Goal: Task Accomplishment & Management: Manage account settings

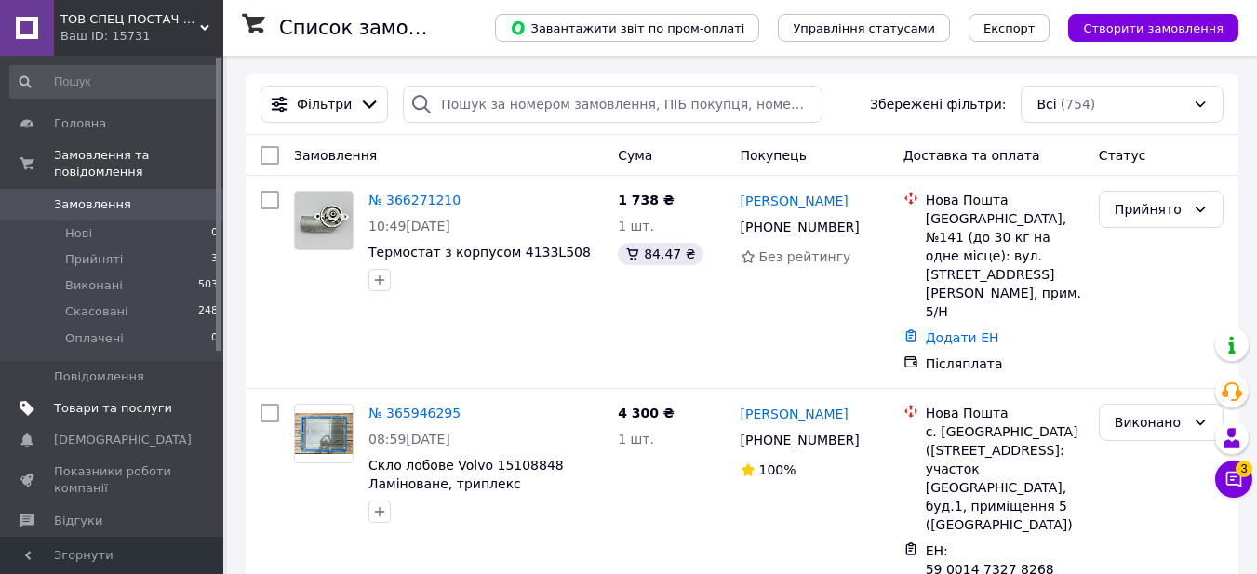
click at [138, 400] on span "Товари та послуги" at bounding box center [113, 408] width 118 height 17
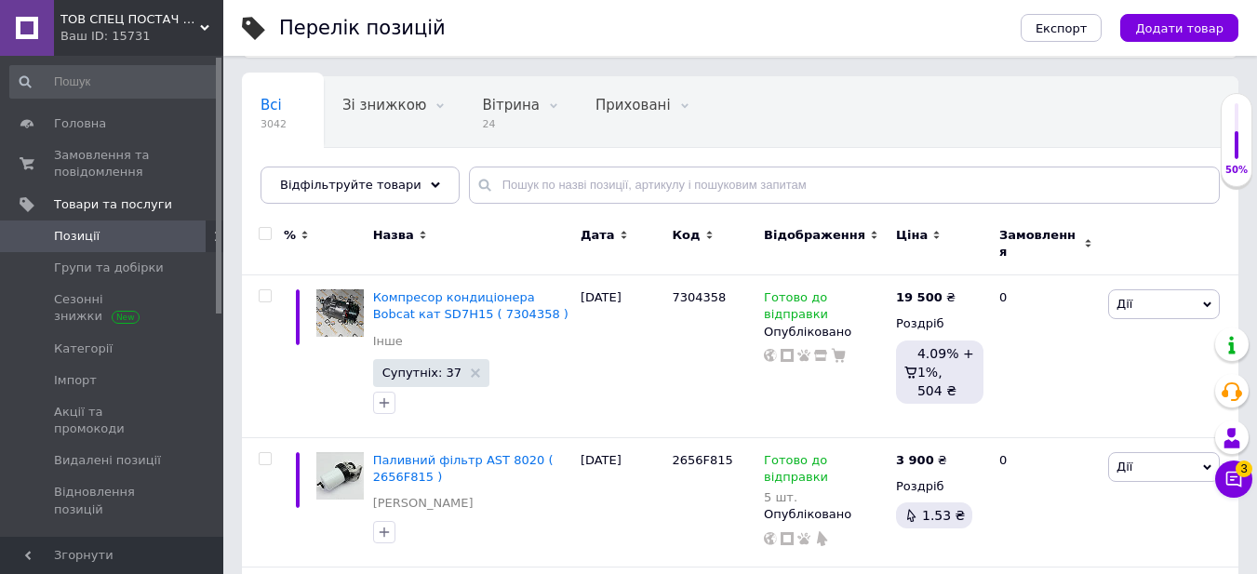
scroll to position [186, 0]
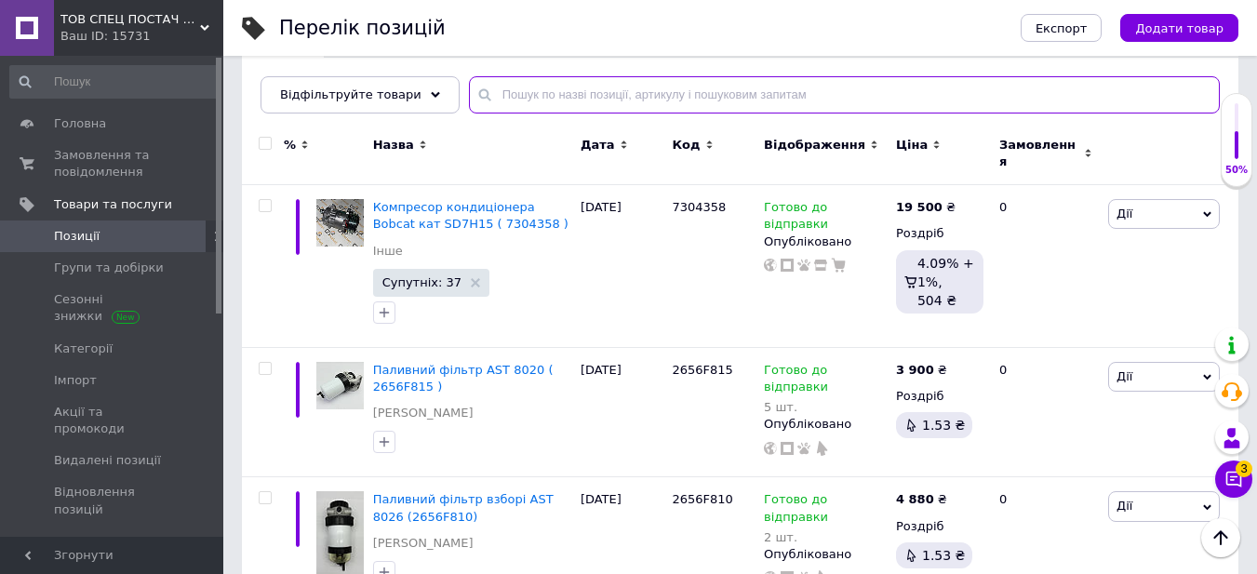
click at [587, 86] on input "text" at bounding box center [844, 94] width 751 height 37
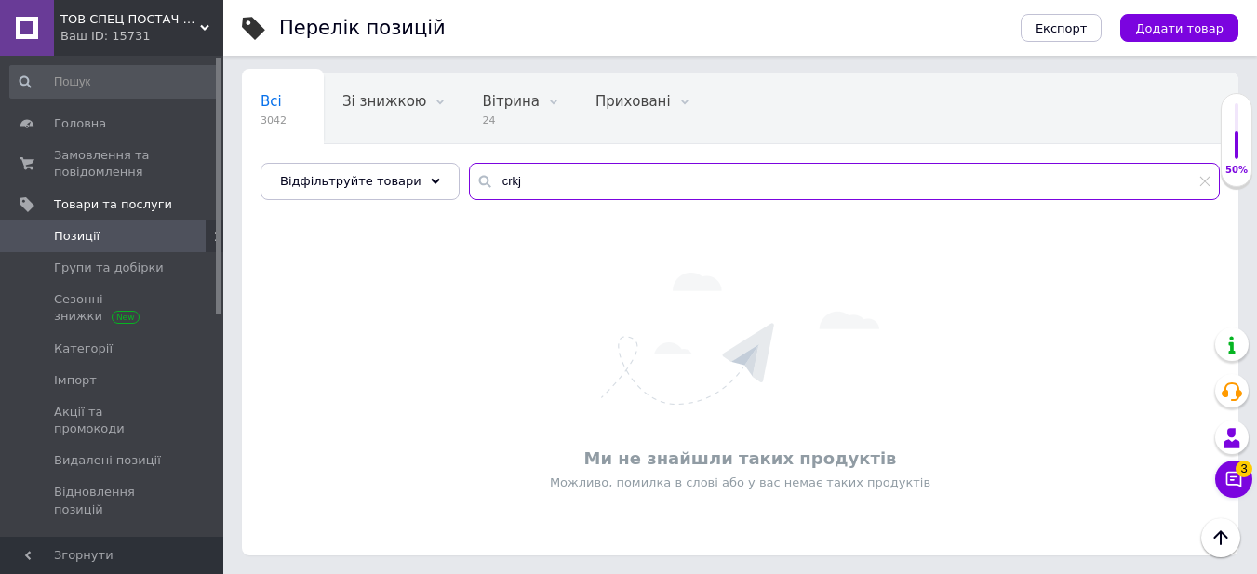
scroll to position [100, 0]
type input "c"
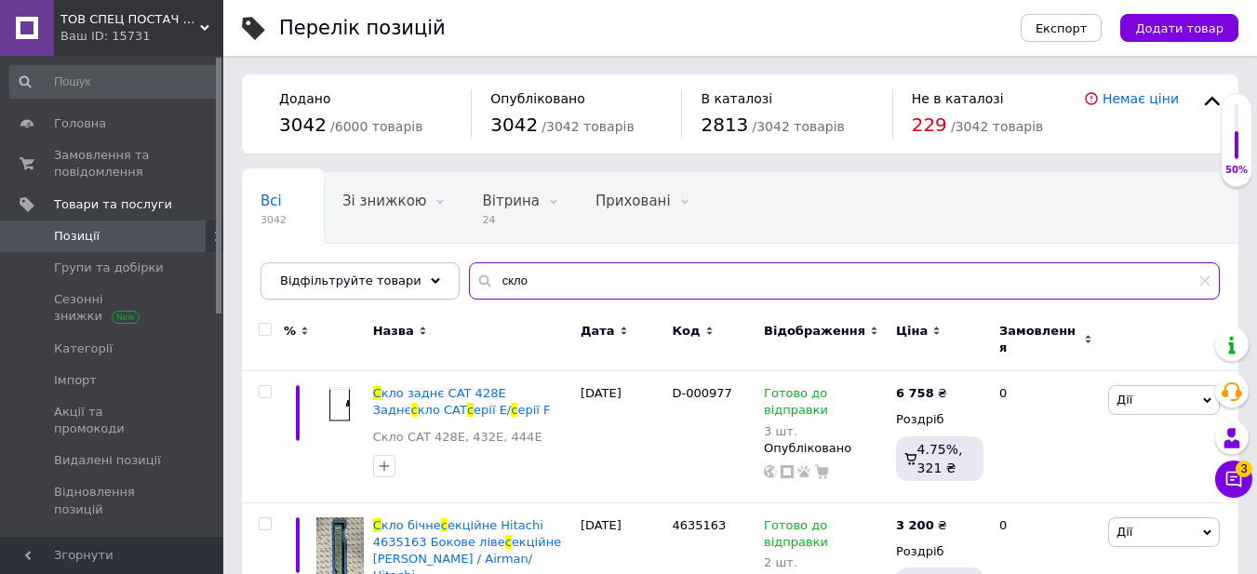
type input "скло"
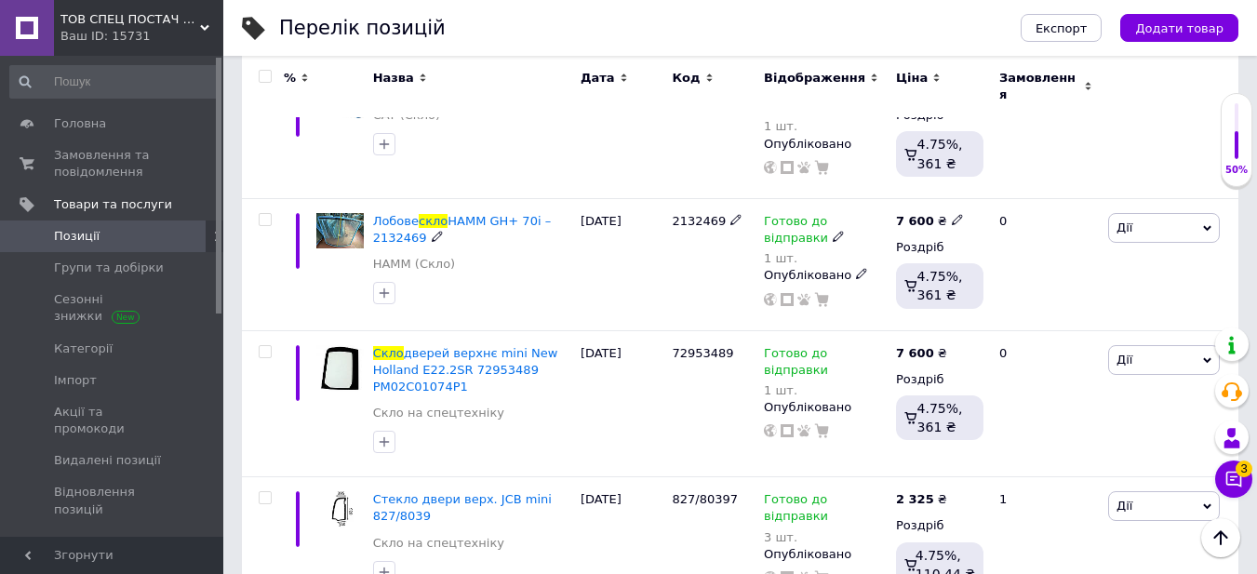
scroll to position [2538, 0]
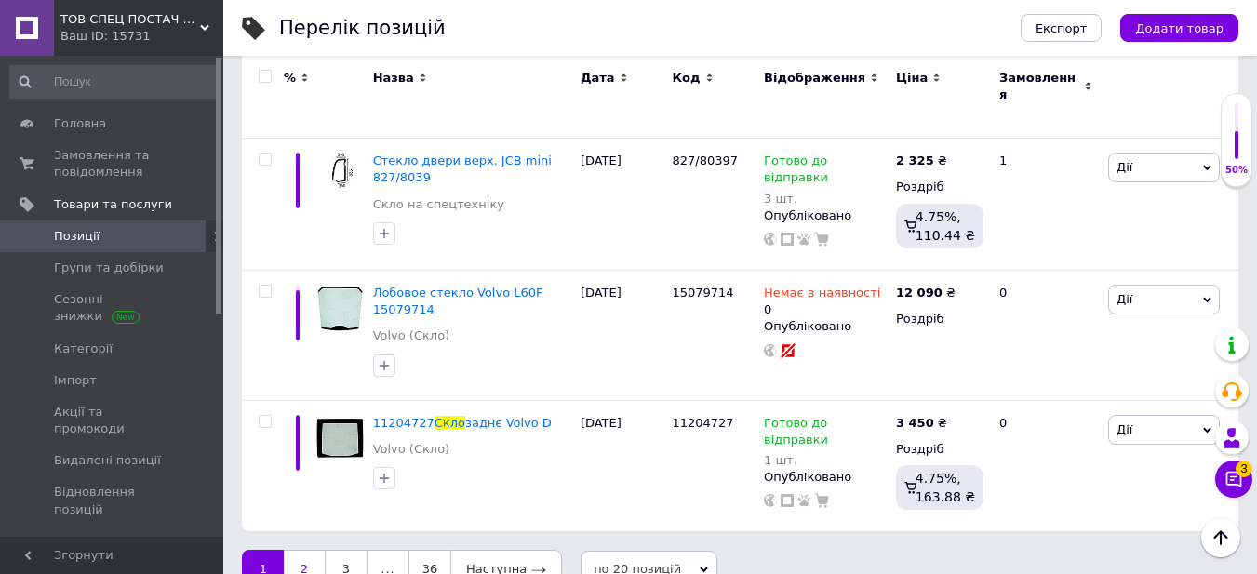
click at [308, 550] on link "2" at bounding box center [304, 569] width 41 height 39
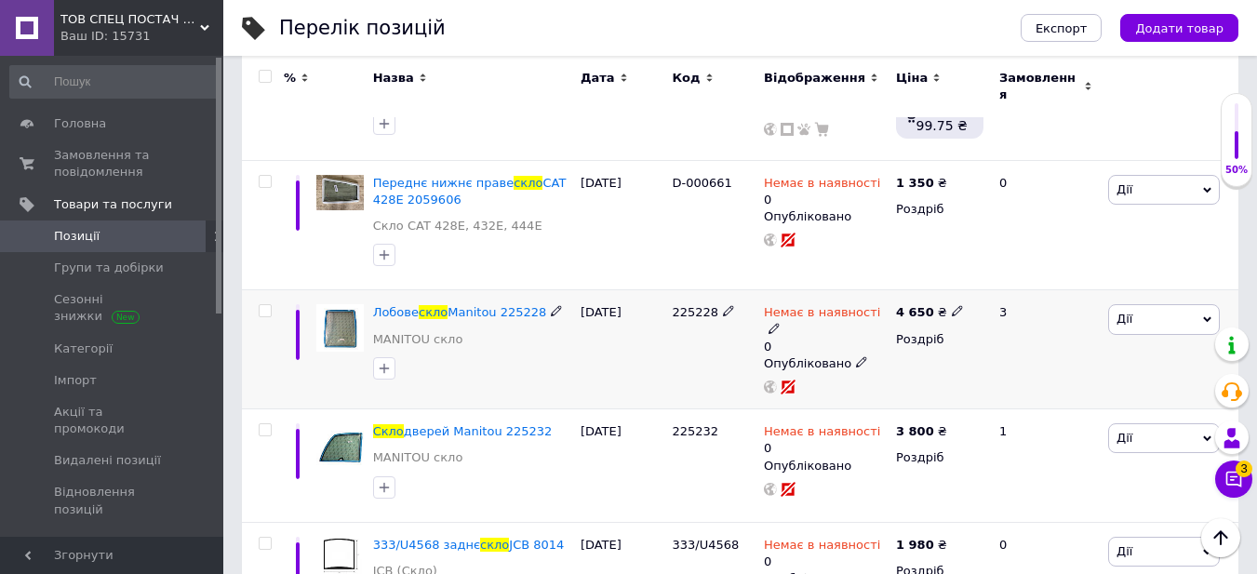
scroll to position [677, 0]
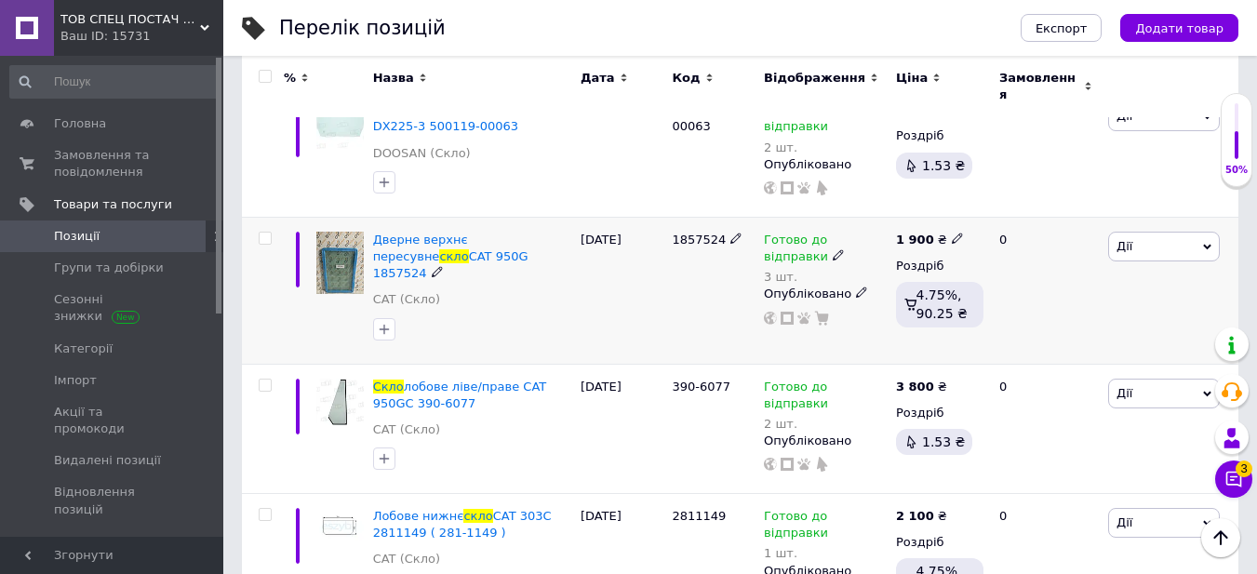
click at [339, 257] on img at bounding box center [339, 263] width 47 height 63
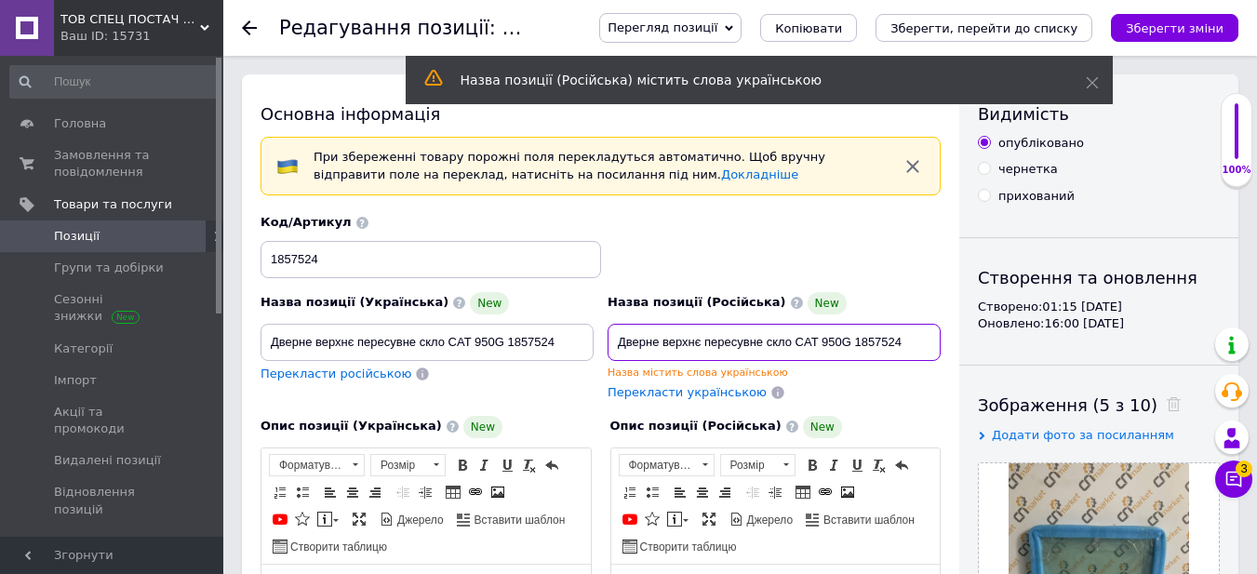
click at [659, 345] on input "Дверне верхнє пересувне скло CAT 950G 1857524" at bounding box center [774, 342] width 333 height 37
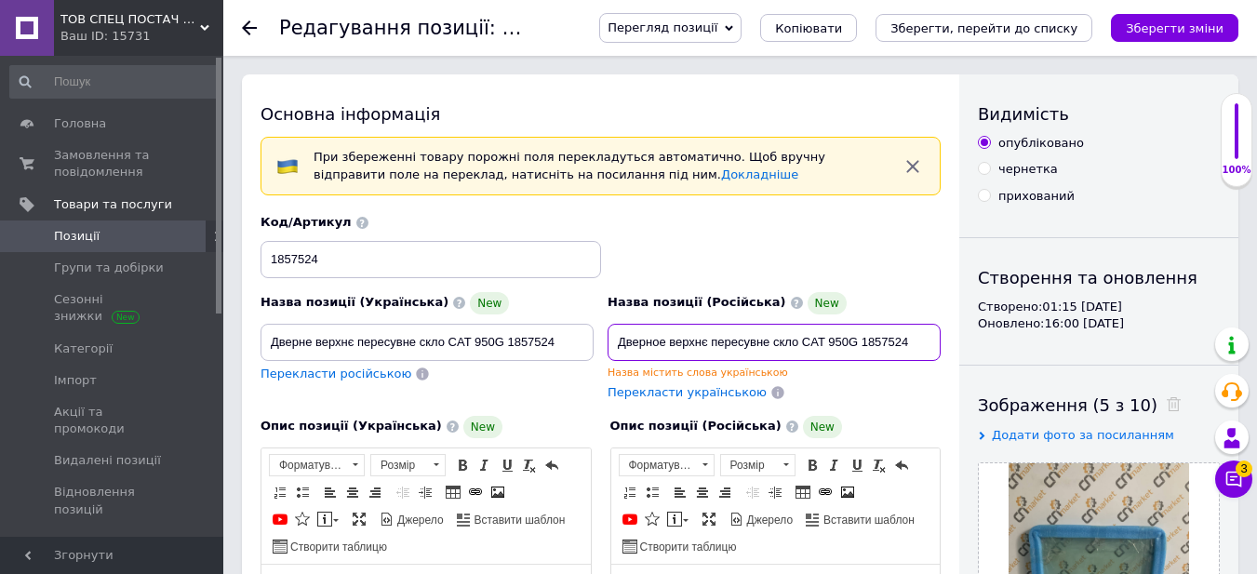
click at [710, 346] on input "Дверное верхнє пересувне скло CAT 950G 1857524" at bounding box center [774, 342] width 333 height 37
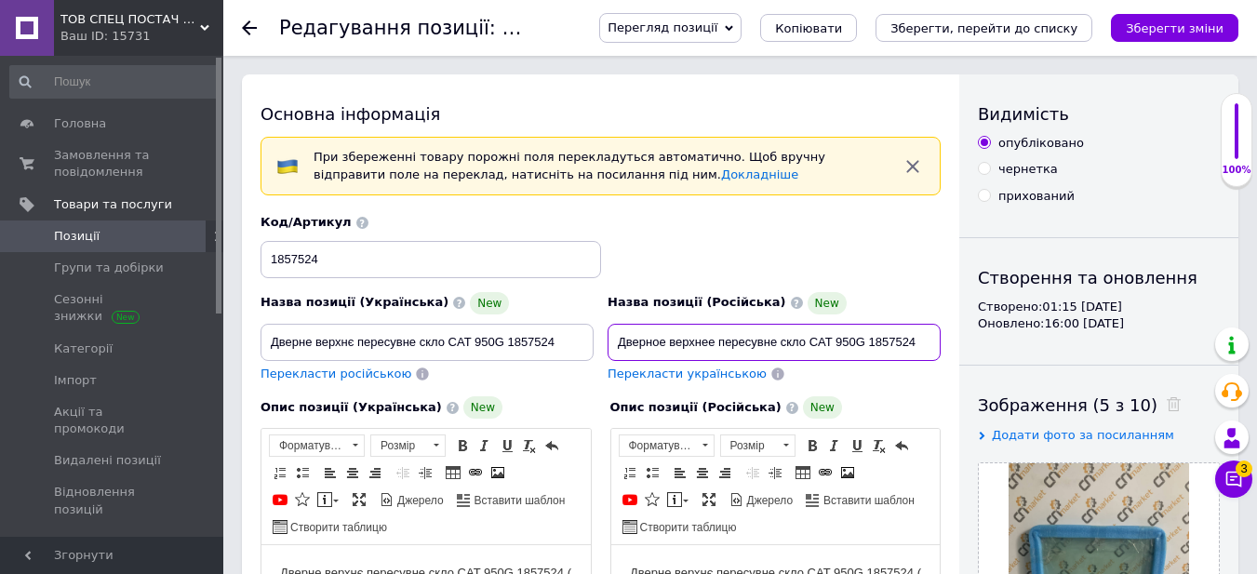
click at [775, 345] on input "Дверное верхнее пересувне скло CAT 950G 1857524" at bounding box center [774, 342] width 333 height 37
click at [818, 341] on input "Дверное верхнее передвижное скло CAT 950G 1857524" at bounding box center [774, 342] width 333 height 37
type input "Дверное верхнее передвижное стекло CAT 950G 1857524"
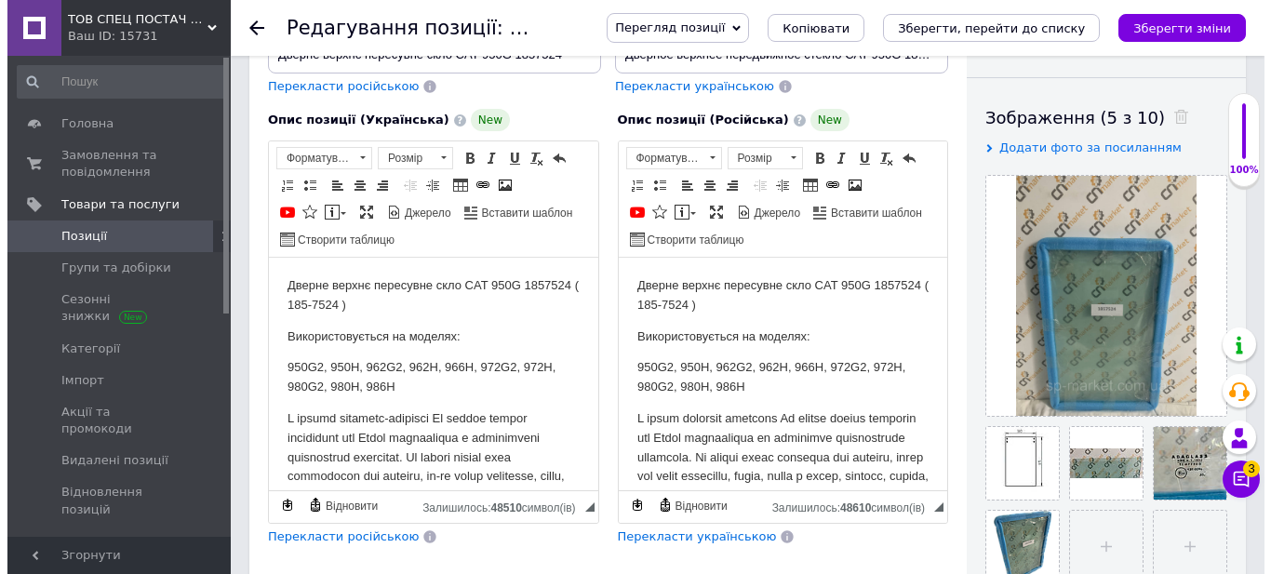
scroll to position [465, 0]
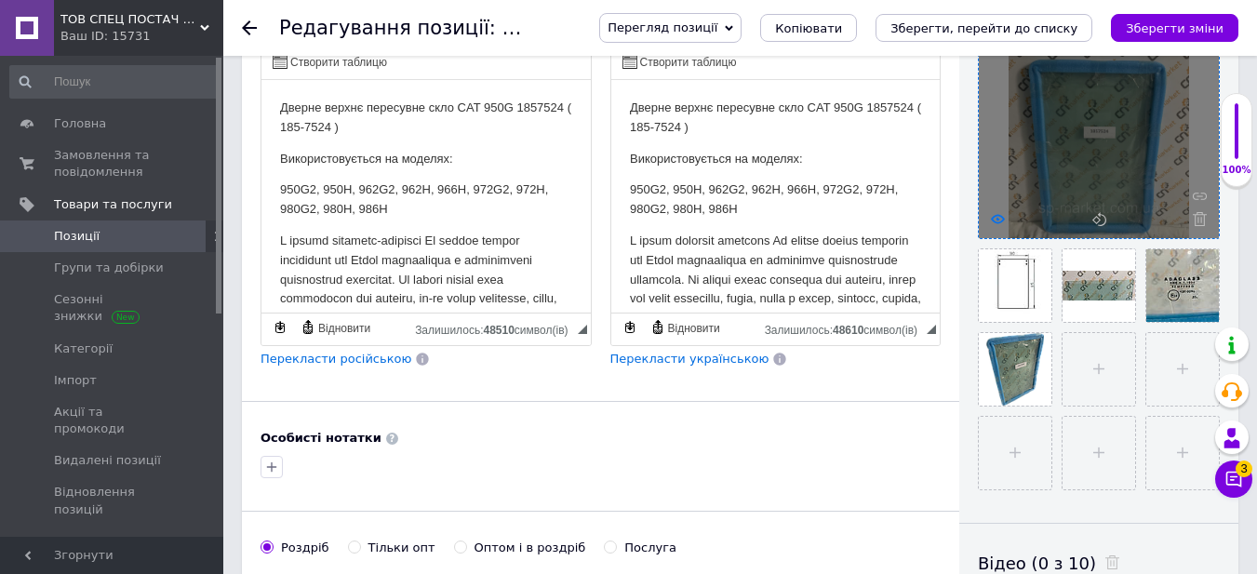
click at [996, 221] on icon at bounding box center [998, 219] width 14 height 14
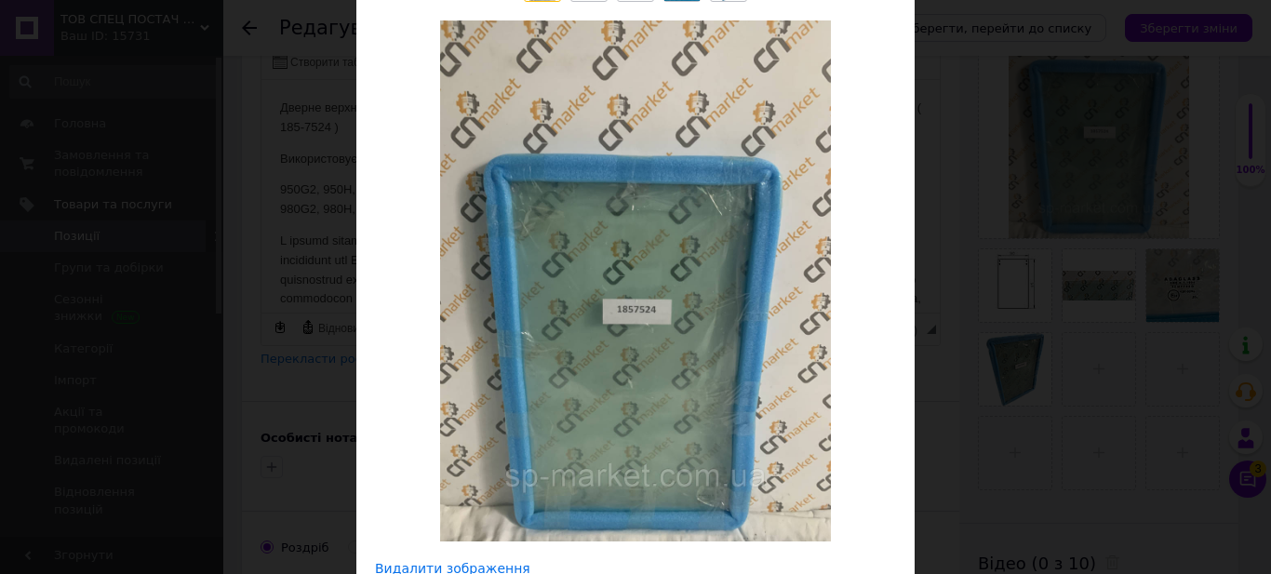
scroll to position [0, 0]
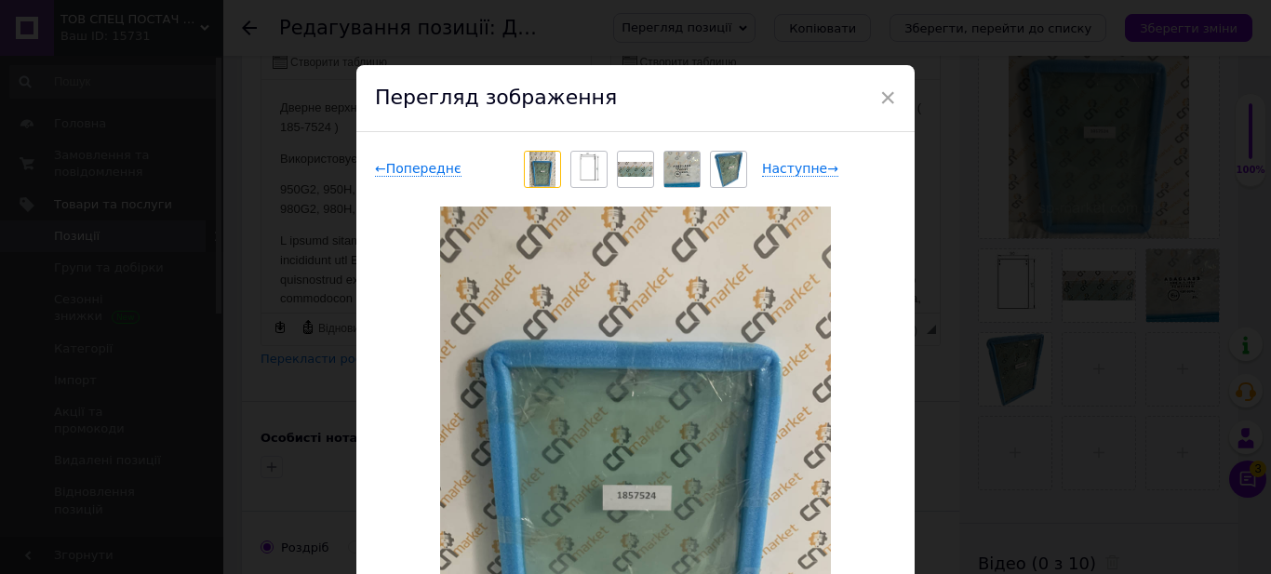
click at [671, 169] on img at bounding box center [681, 169] width 35 height 35
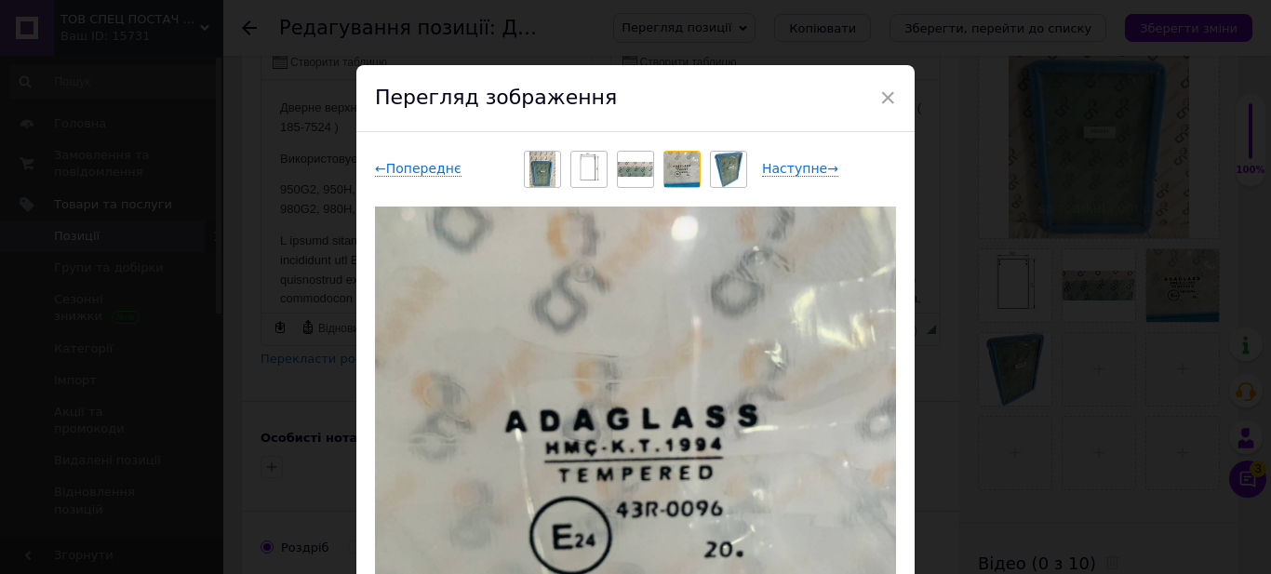
click at [639, 162] on img at bounding box center [635, 169] width 35 height 15
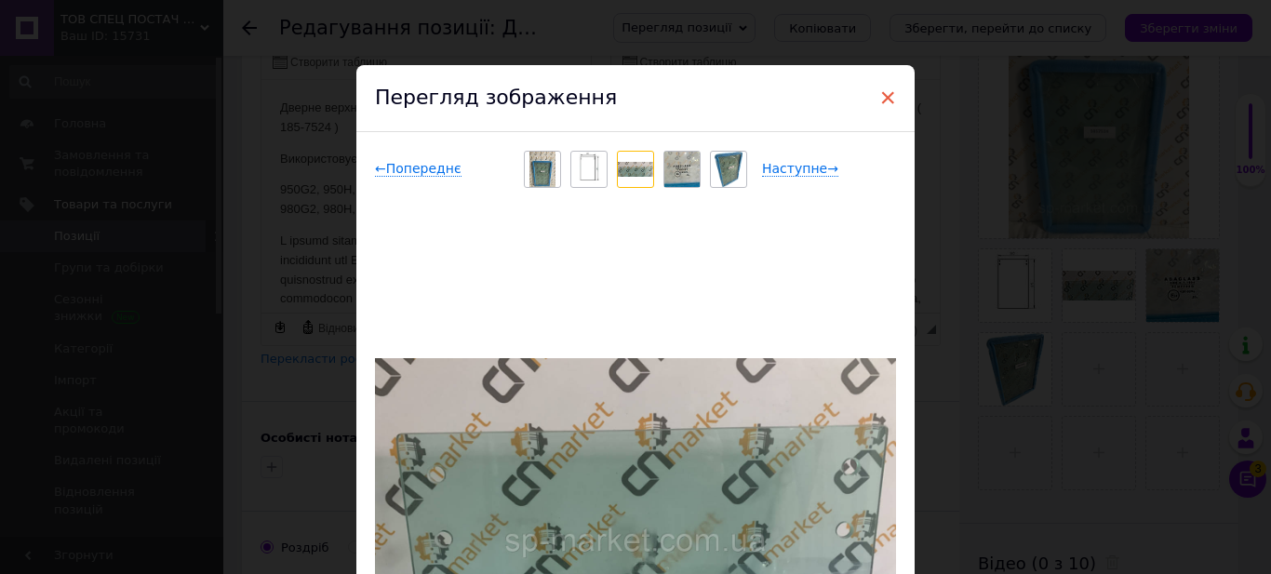
click at [888, 98] on span "×" at bounding box center [887, 98] width 17 height 32
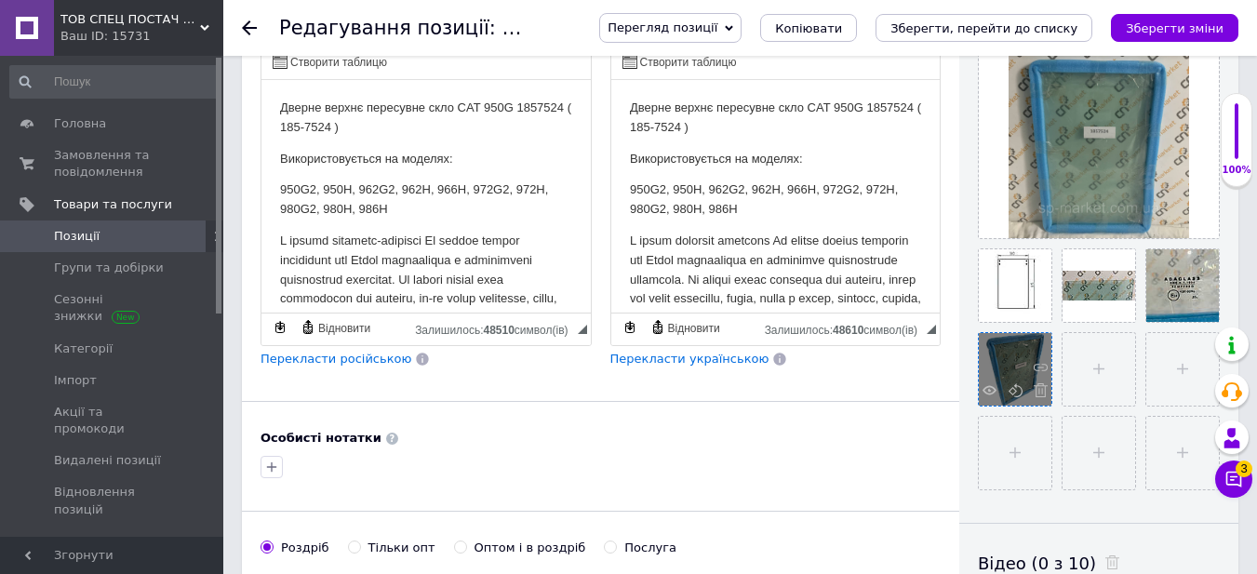
click at [1012, 354] on div at bounding box center [1015, 369] width 73 height 73
click at [988, 394] on use at bounding box center [989, 389] width 14 height 9
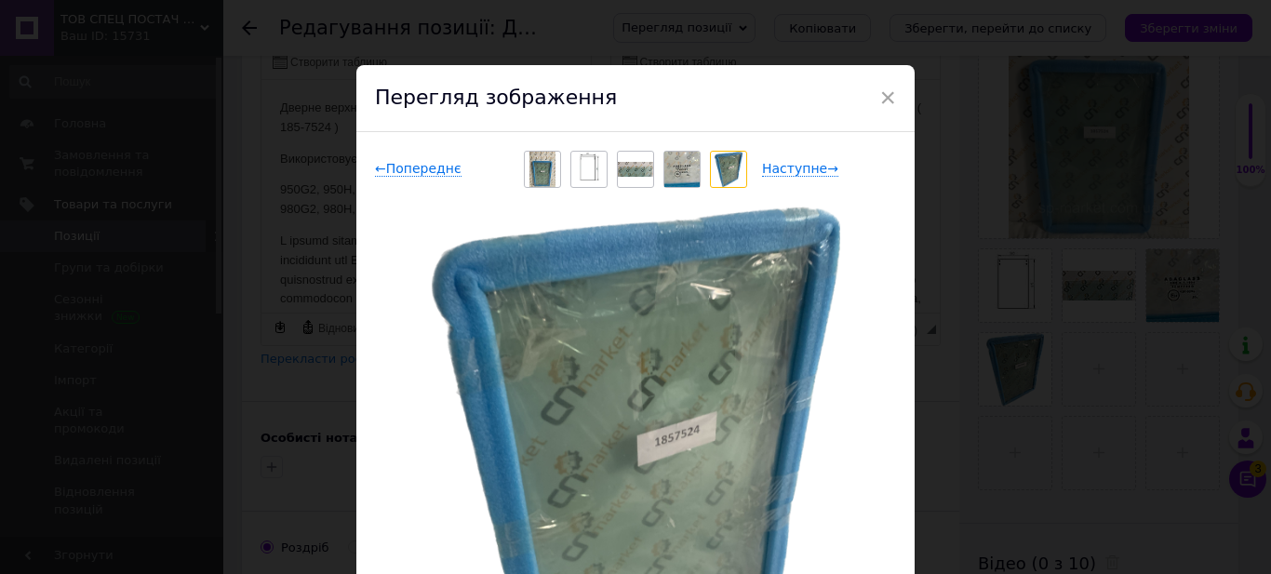
click at [622, 170] on img at bounding box center [635, 169] width 35 height 15
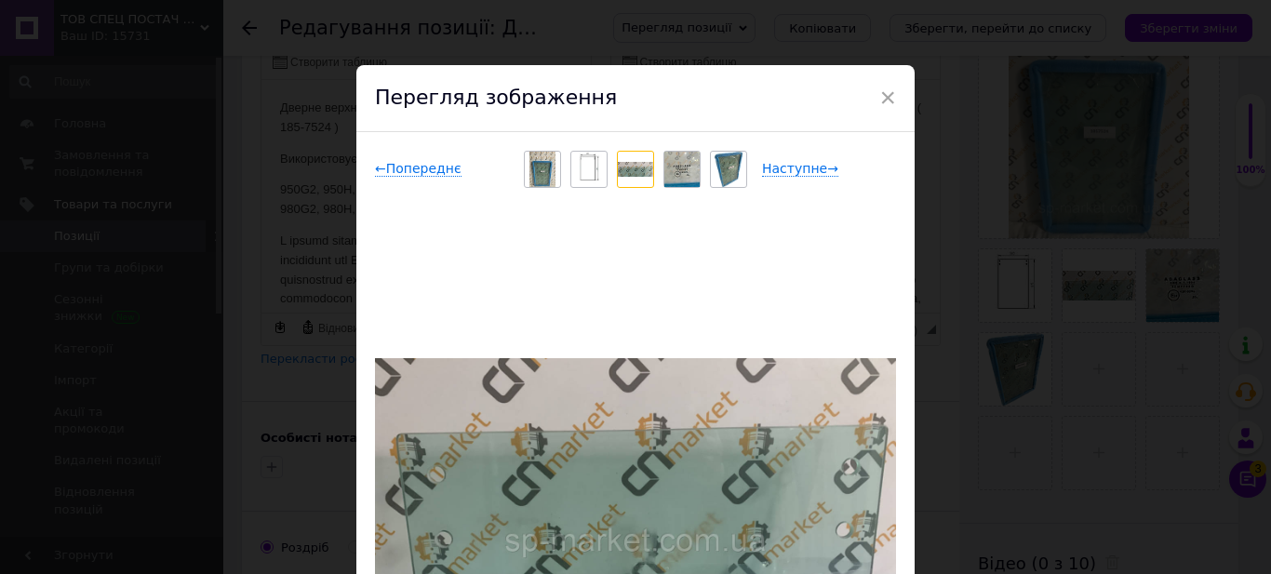
click at [554, 169] on div at bounding box center [542, 169] width 35 height 35
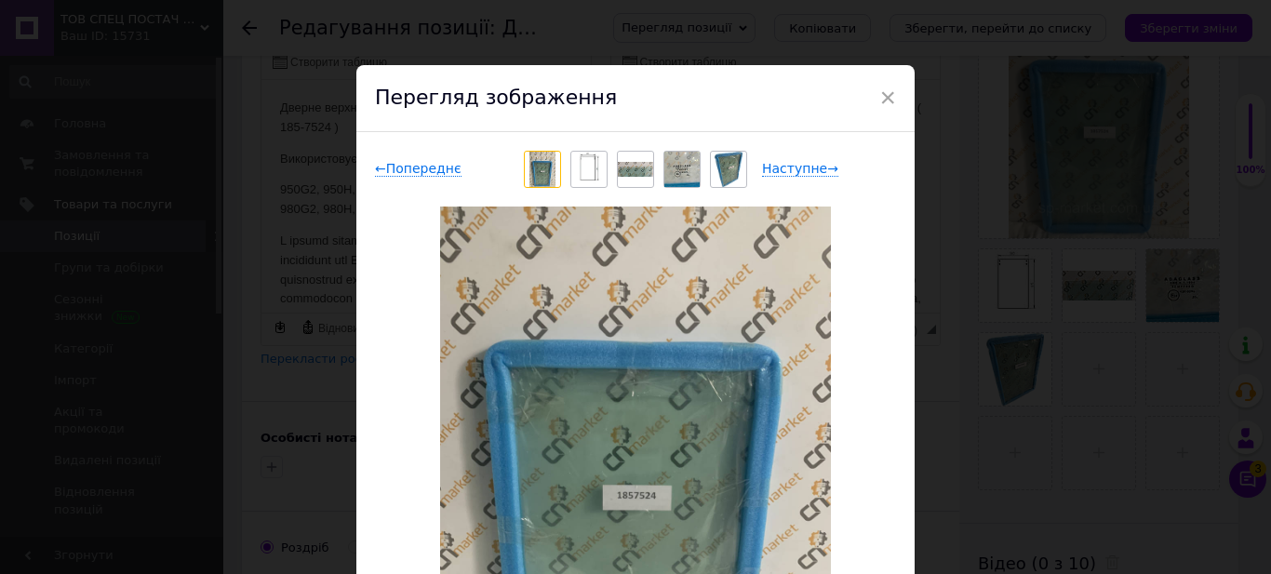
click at [678, 159] on img at bounding box center [681, 169] width 35 height 35
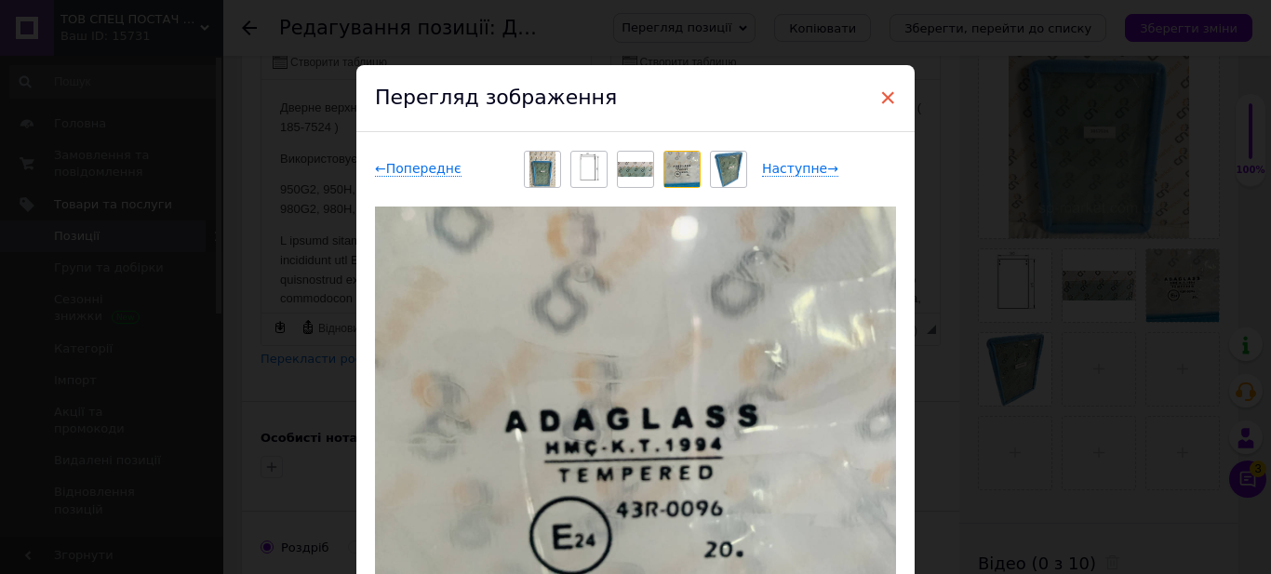
click at [880, 94] on span "×" at bounding box center [887, 98] width 17 height 32
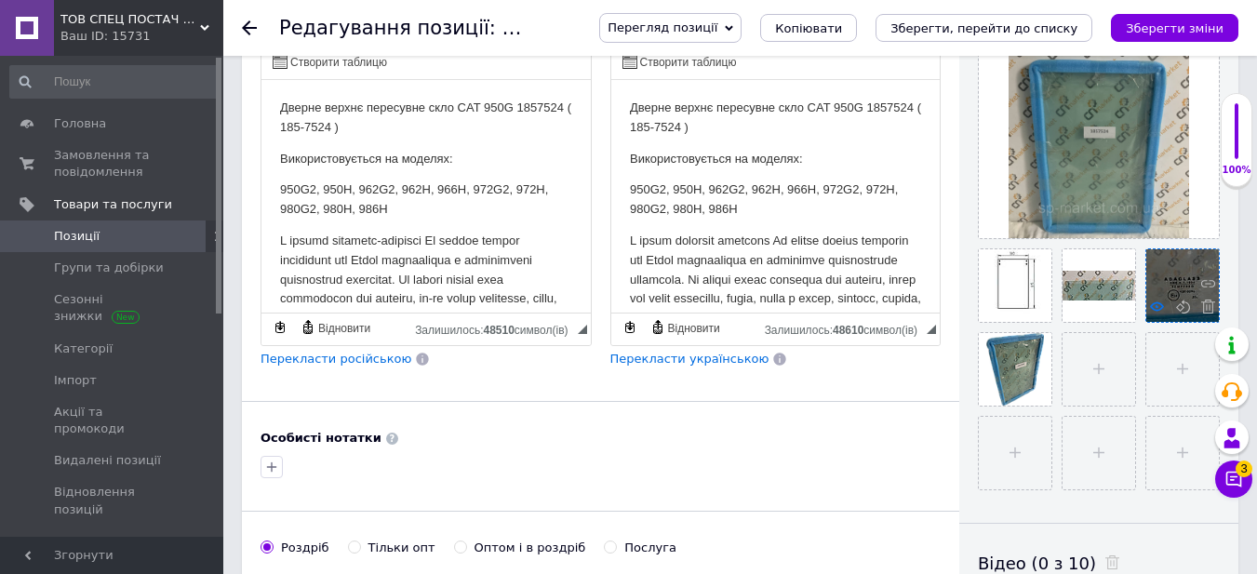
scroll to position [279, 0]
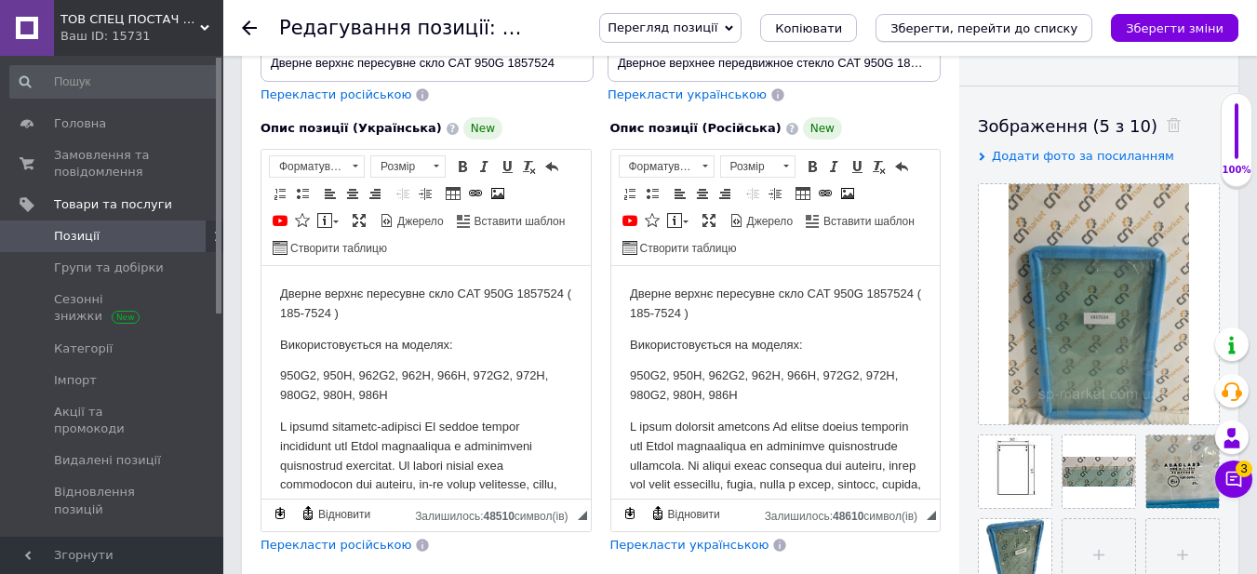
click at [1014, 32] on icon "Зберегти, перейти до списку" at bounding box center [983, 28] width 187 height 14
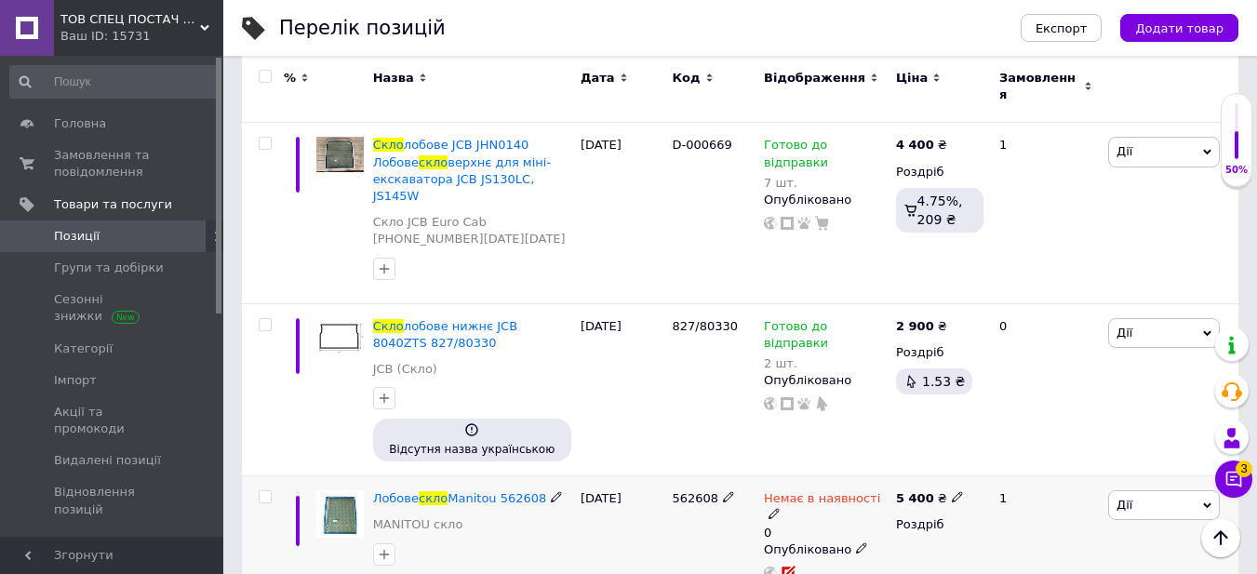
scroll to position [1768, 0]
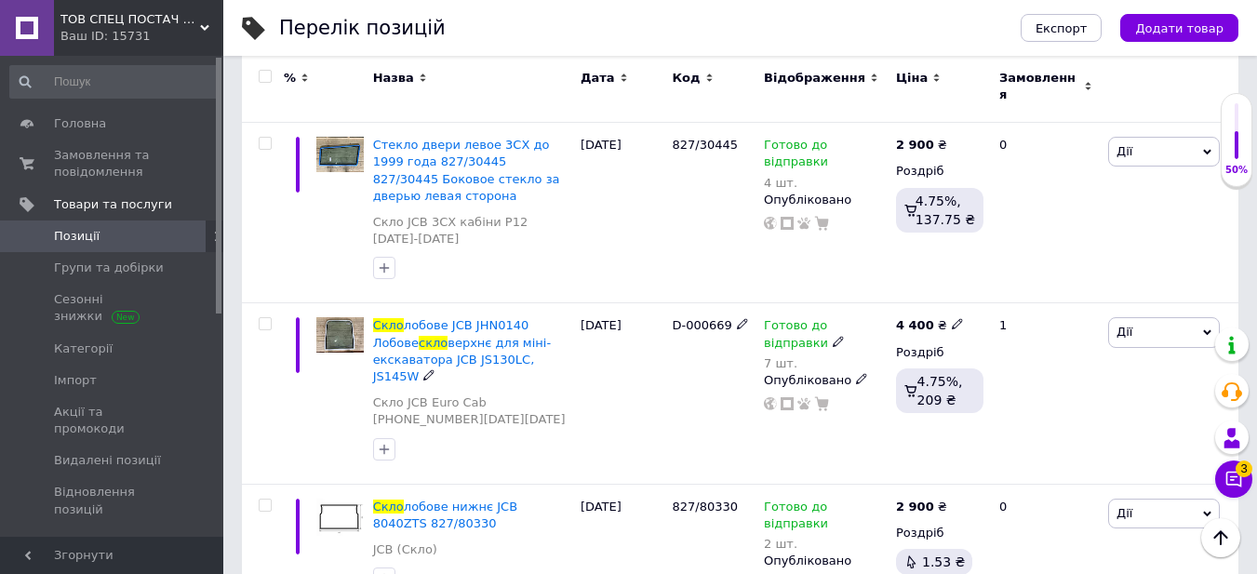
click at [340, 317] on img at bounding box center [339, 334] width 47 height 35
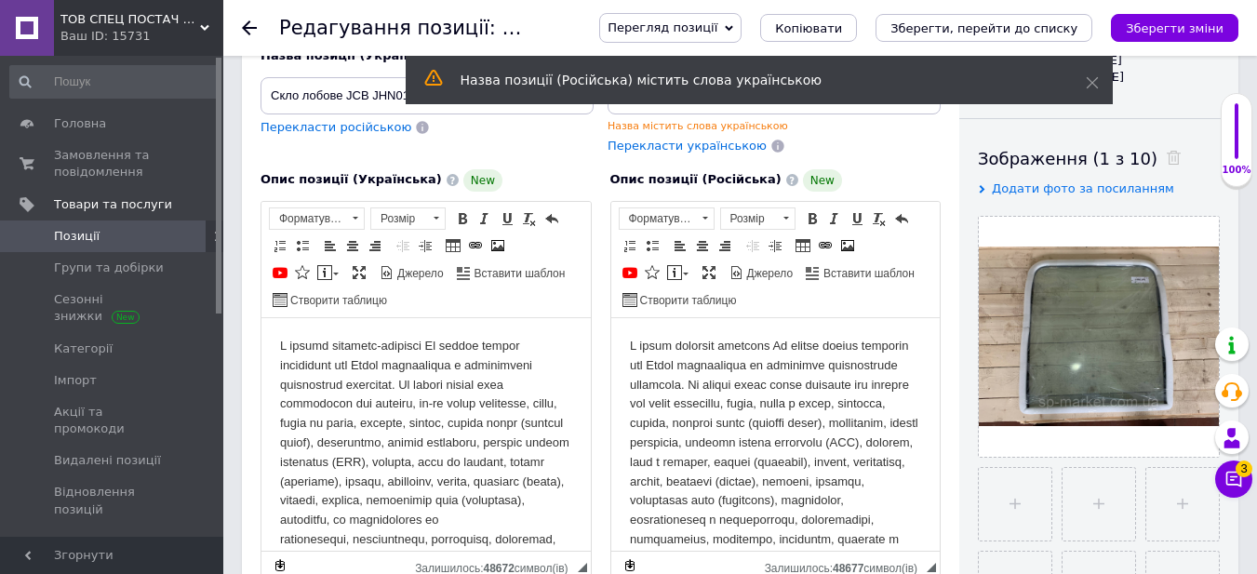
scroll to position [279, 0]
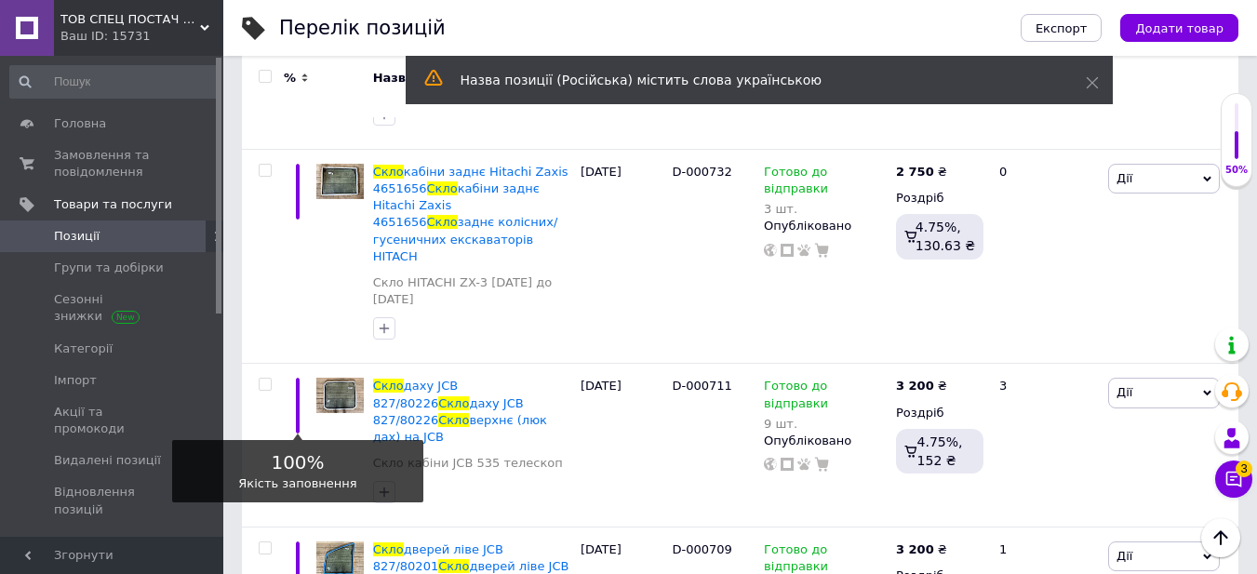
scroll to position [2557, 0]
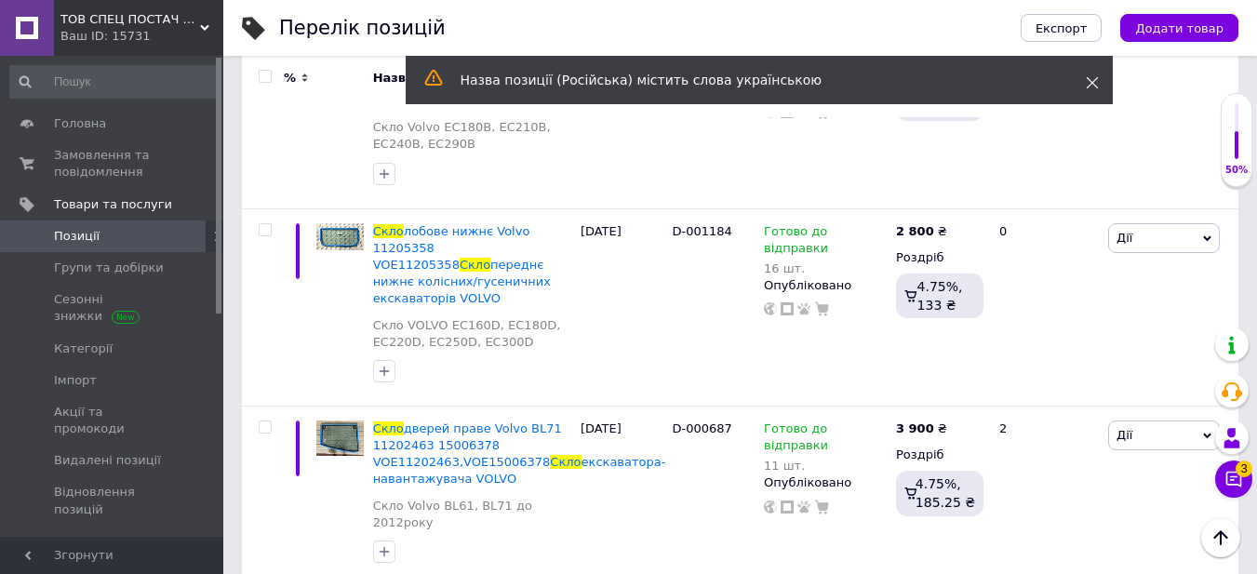
click at [1092, 81] on icon at bounding box center [1092, 82] width 13 height 13
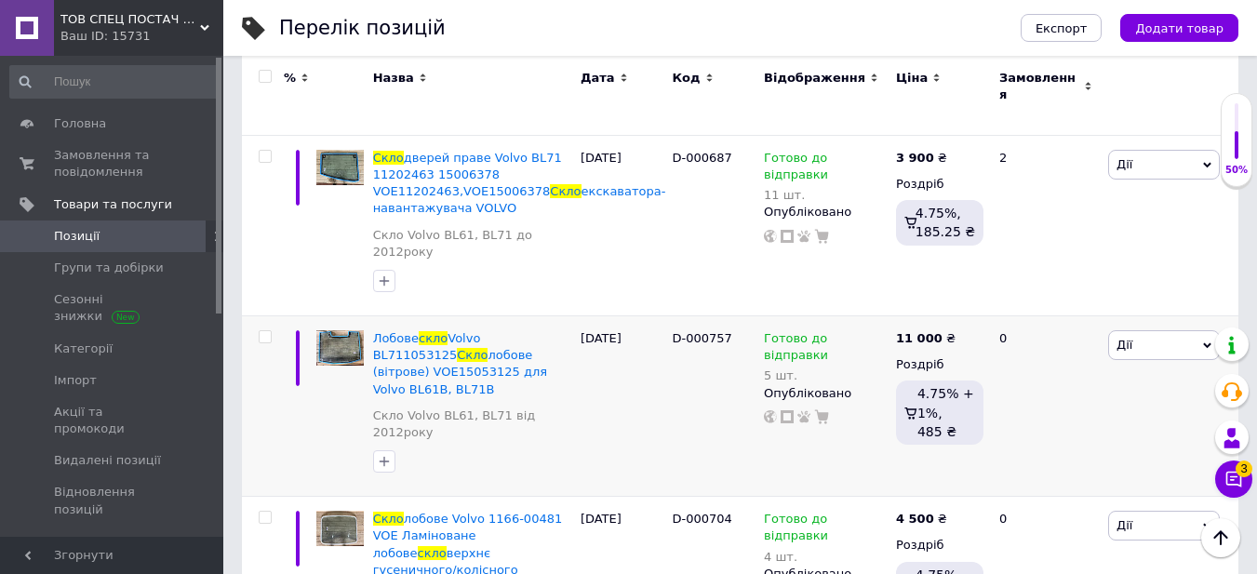
scroll to position [2650, 0]
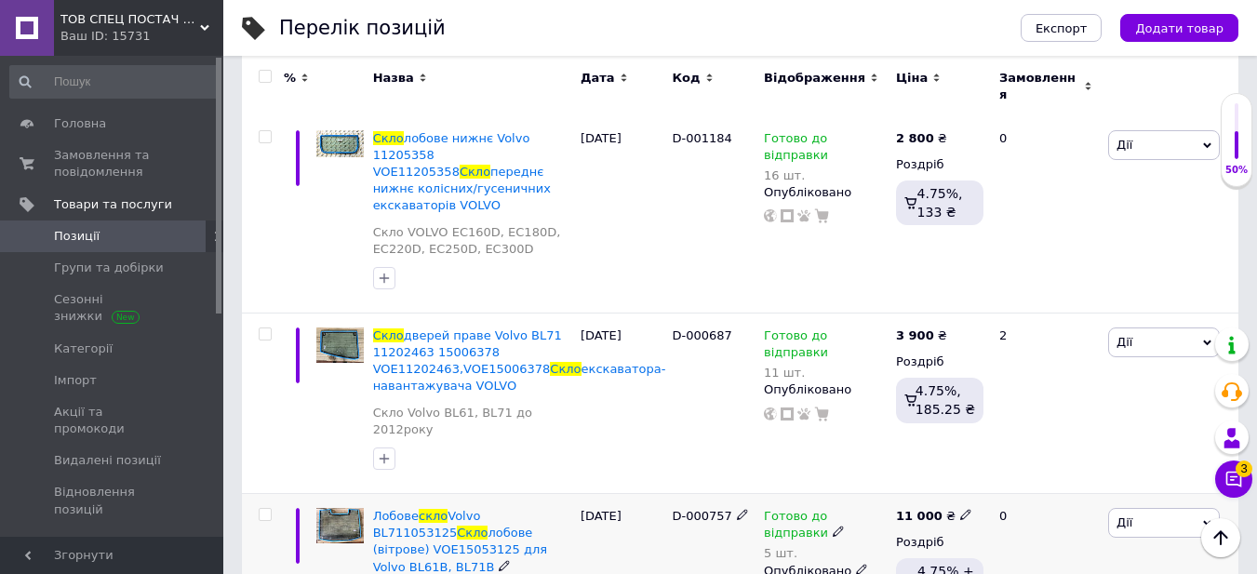
click at [342, 508] on img at bounding box center [339, 525] width 47 height 35
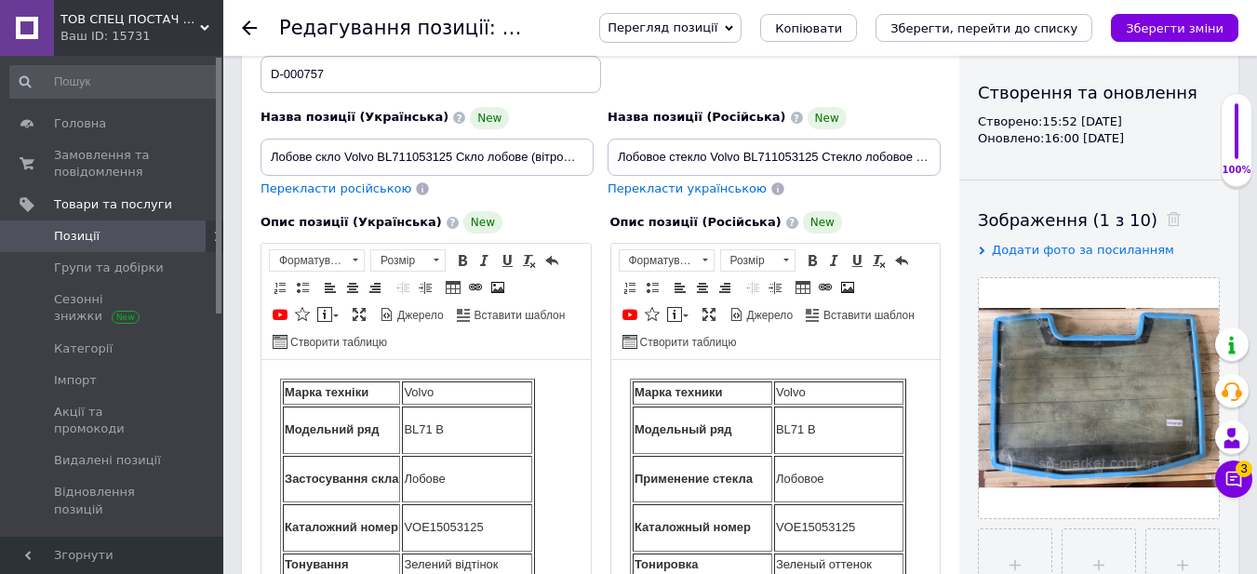
scroll to position [186, 0]
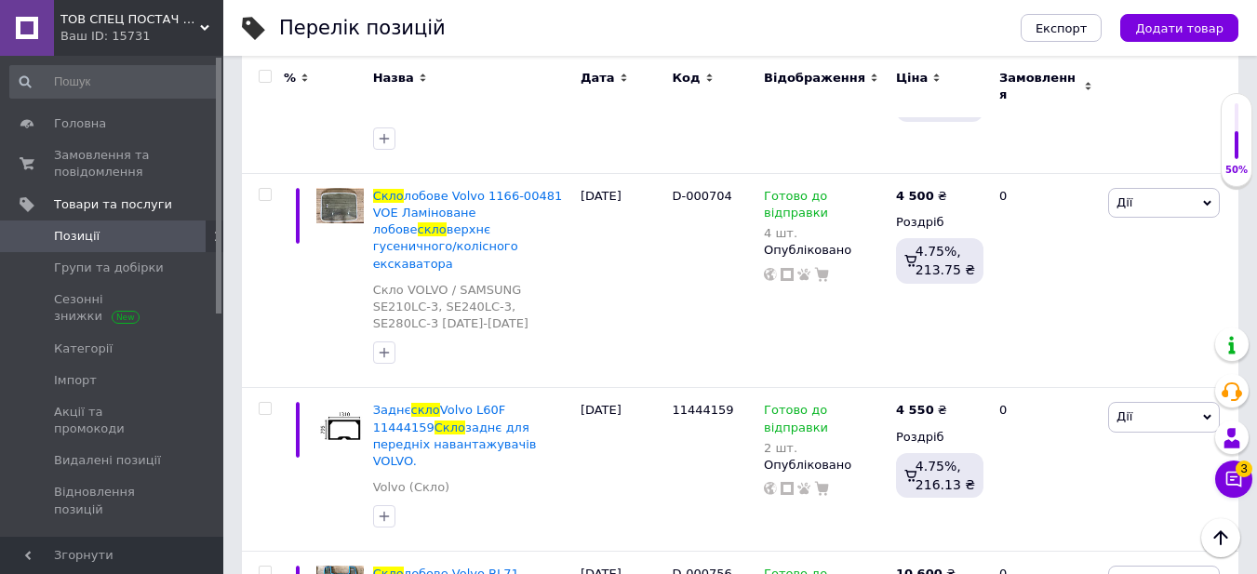
scroll to position [3006, 0]
